Goal: Obtain resource: Download file/media

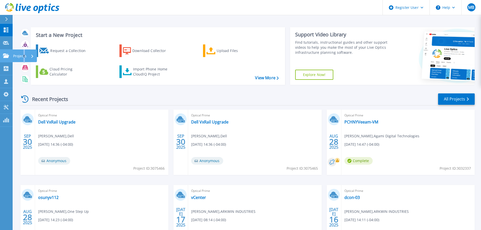
click at [24, 54] on p "Projects" at bounding box center [19, 55] width 13 height 13
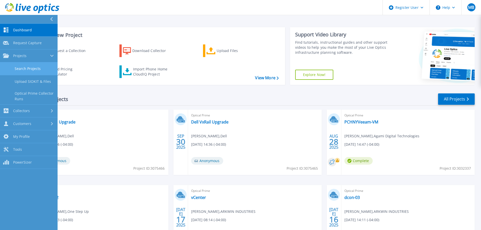
click at [34, 69] on link "Search Projects" at bounding box center [29, 68] width 58 height 13
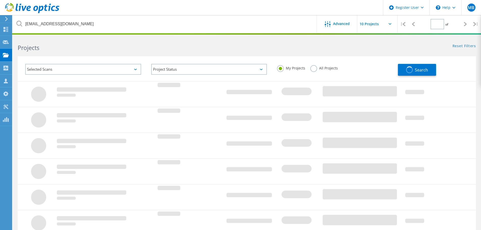
type input "1"
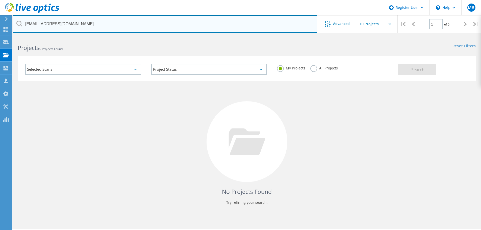
drag, startPoint x: 74, startPoint y: 23, endPoint x: -9, endPoint y: 23, distance: 83.0
click at [0, 23] on html "Register User \n Help Explore Helpful Articles Contact Support MB Dell User Mat…" at bounding box center [240, 122] width 481 height 244
paste input "spraski@eastsideenterprise"
type input "[EMAIL_ADDRESS][DOMAIN_NAME]"
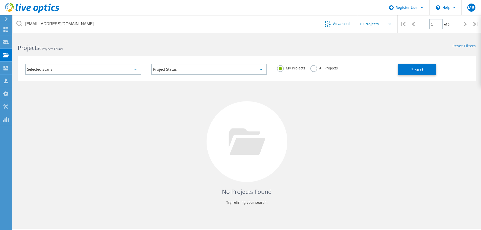
click at [313, 70] on label "All Projects" at bounding box center [323, 67] width 27 height 5
click at [0, 0] on input "All Projects" at bounding box center [0, 0] width 0 height 0
click at [410, 67] on button "Search" at bounding box center [417, 69] width 38 height 11
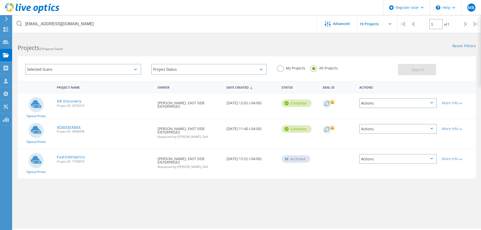
click at [73, 127] on link "vCenterApex" at bounding box center [69, 127] width 24 height 4
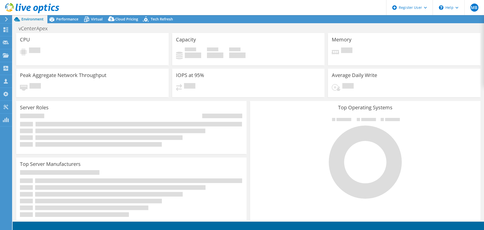
select select "USD"
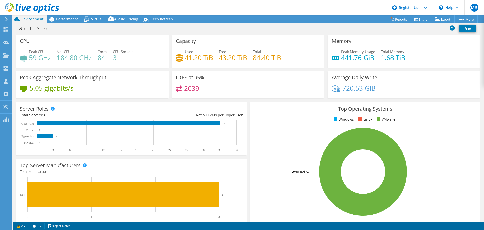
click at [392, 19] on link "Reports" at bounding box center [399, 19] width 24 height 8
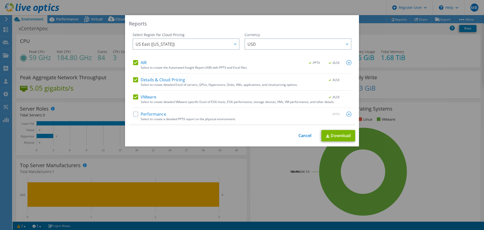
click at [134, 79] on label "Details & Cloud Pricing" at bounding box center [159, 79] width 52 height 5
click at [0, 0] on input "Details & Cloud Pricing" at bounding box center [0, 0] width 0 height 0
click at [133, 62] on label "AIR" at bounding box center [140, 62] width 14 height 5
click at [0, 0] on input "AIR" at bounding box center [0, 0] width 0 height 0
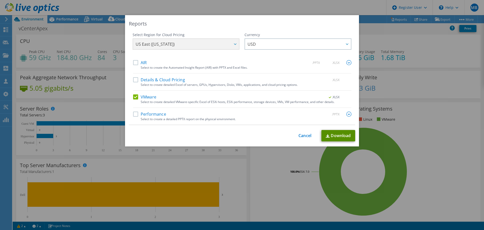
click at [333, 132] on link "Download" at bounding box center [339, 135] width 34 height 11
click at [303, 136] on link "Cancel" at bounding box center [305, 135] width 13 height 5
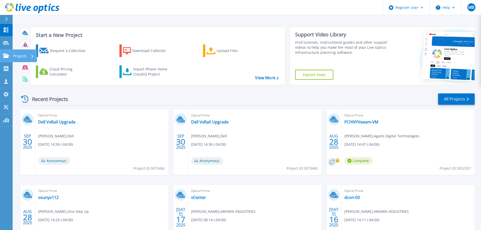
click at [16, 55] on p "Projects" at bounding box center [19, 55] width 13 height 13
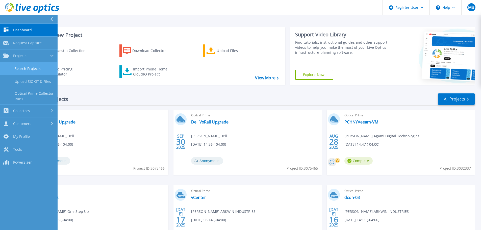
click at [38, 68] on link "Search Projects" at bounding box center [29, 68] width 58 height 13
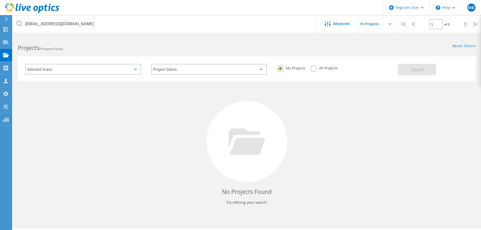
click at [319, 68] on label "All Projects" at bounding box center [323, 67] width 27 height 5
click at [0, 0] on input "All Projects" at bounding box center [0, 0] width 0 height 0
click at [409, 71] on button "Search" at bounding box center [417, 69] width 38 height 11
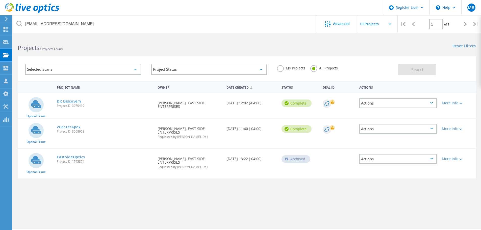
click at [69, 102] on link "DR Discovery" at bounding box center [69, 101] width 24 height 4
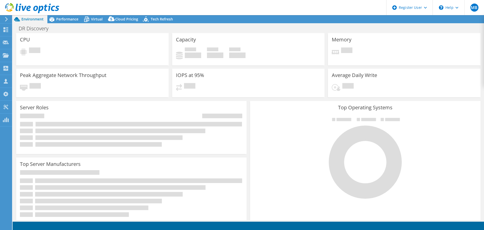
select select "USD"
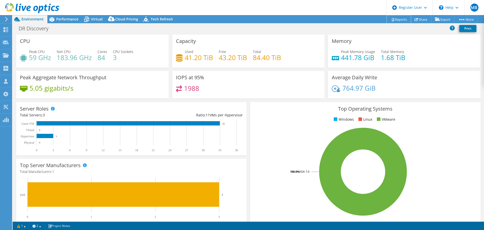
click at [402, 20] on link "Reports" at bounding box center [399, 19] width 24 height 8
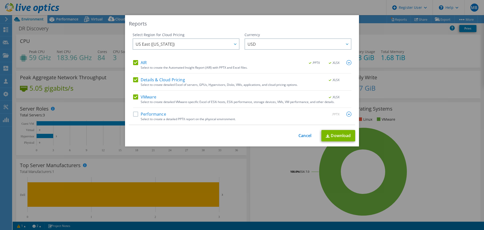
drag, startPoint x: 135, startPoint y: 80, endPoint x: 134, endPoint y: 77, distance: 3.8
click at [135, 80] on label "Details & Cloud Pricing" at bounding box center [159, 79] width 52 height 5
click at [0, 0] on input "Details & Cloud Pricing" at bounding box center [0, 0] width 0 height 0
click at [133, 63] on label "AIR" at bounding box center [140, 62] width 14 height 5
click at [0, 0] on input "AIR" at bounding box center [0, 0] width 0 height 0
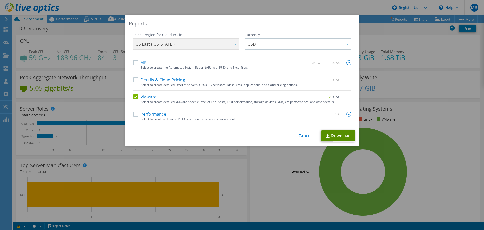
click at [336, 138] on link "Download" at bounding box center [339, 135] width 34 height 11
click at [303, 137] on link "Cancel" at bounding box center [305, 135] width 13 height 5
